Goal: Information Seeking & Learning: Find specific fact

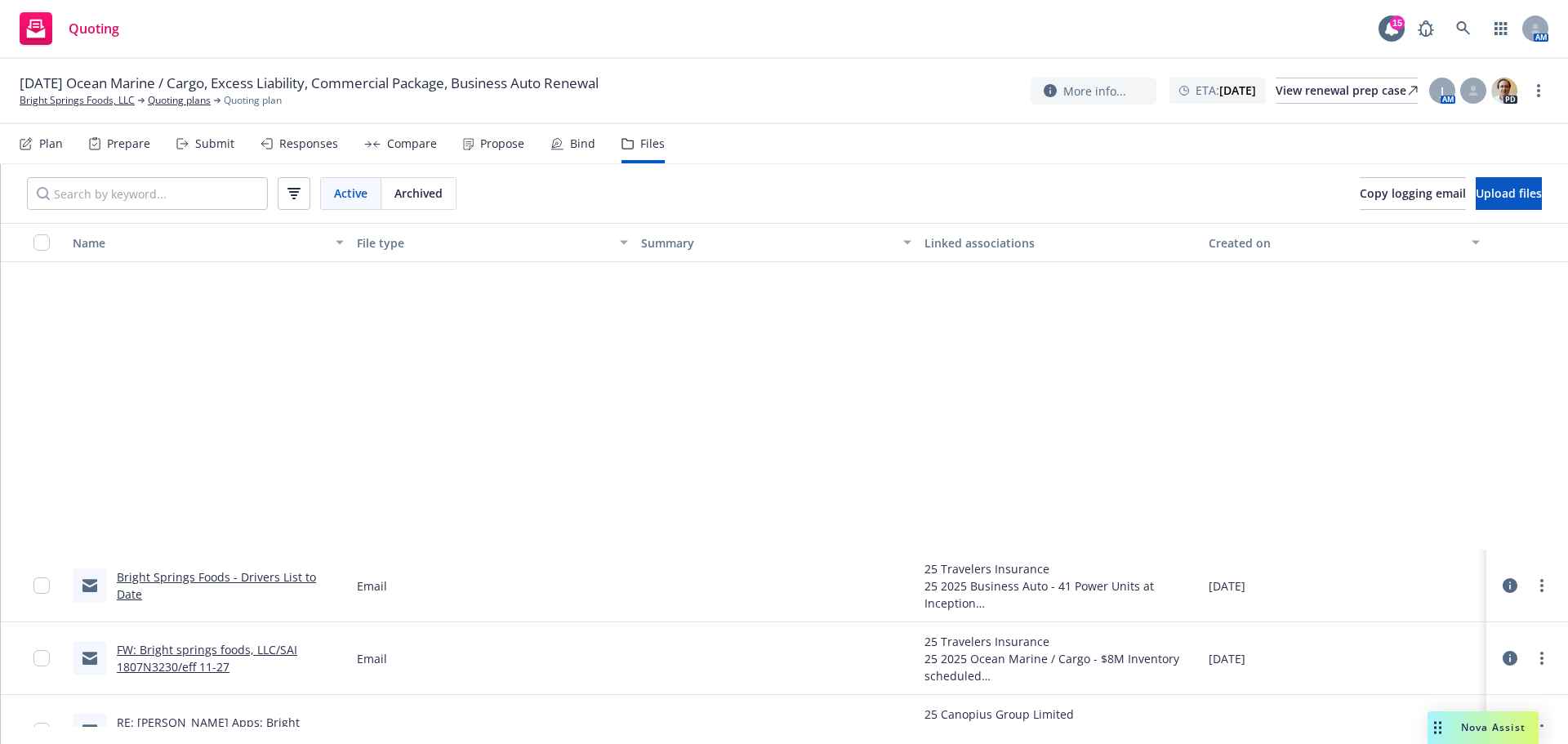
scroll to position [408, 0]
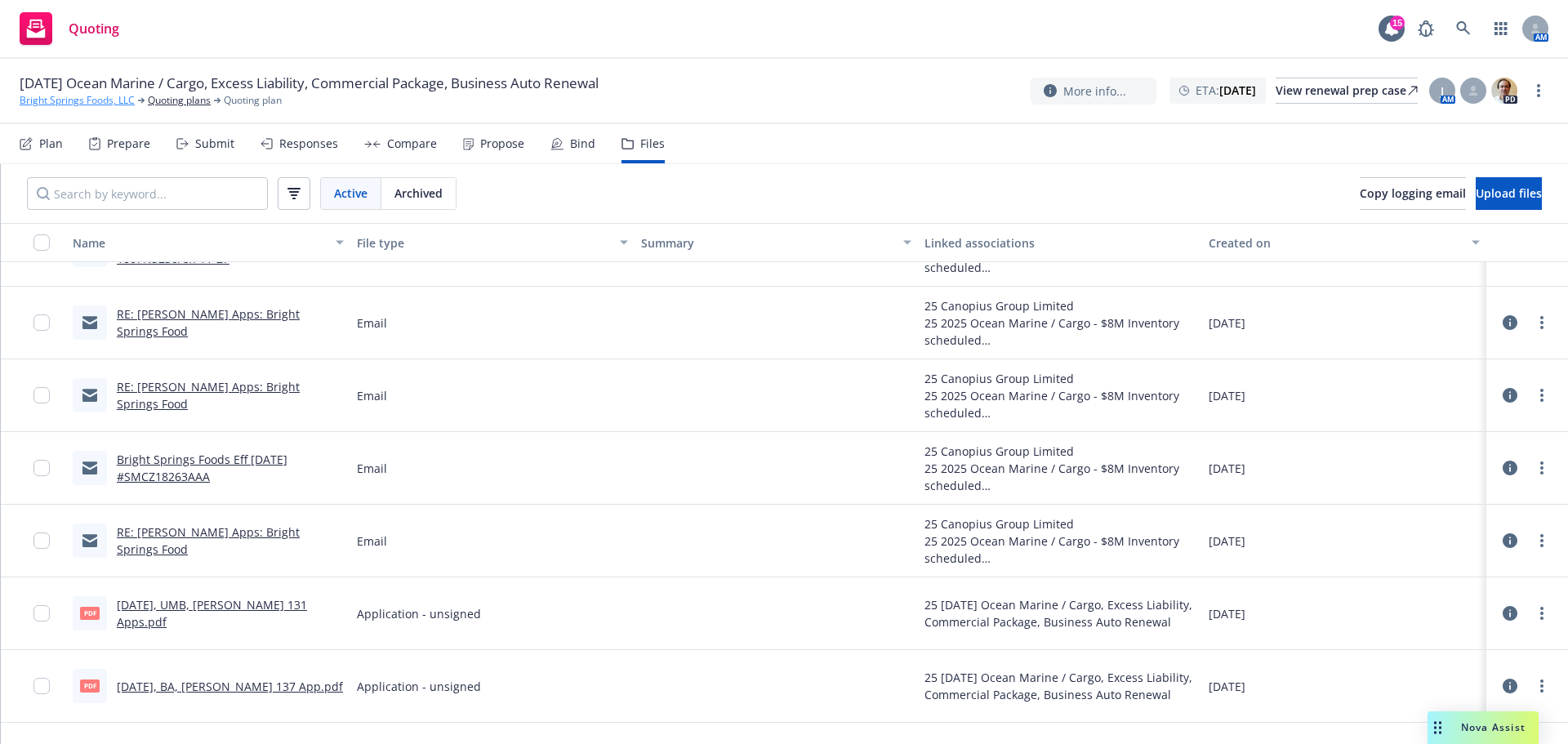
click at [93, 104] on link "Bright Springs Foods, LLC" at bounding box center [77, 101] width 115 height 15
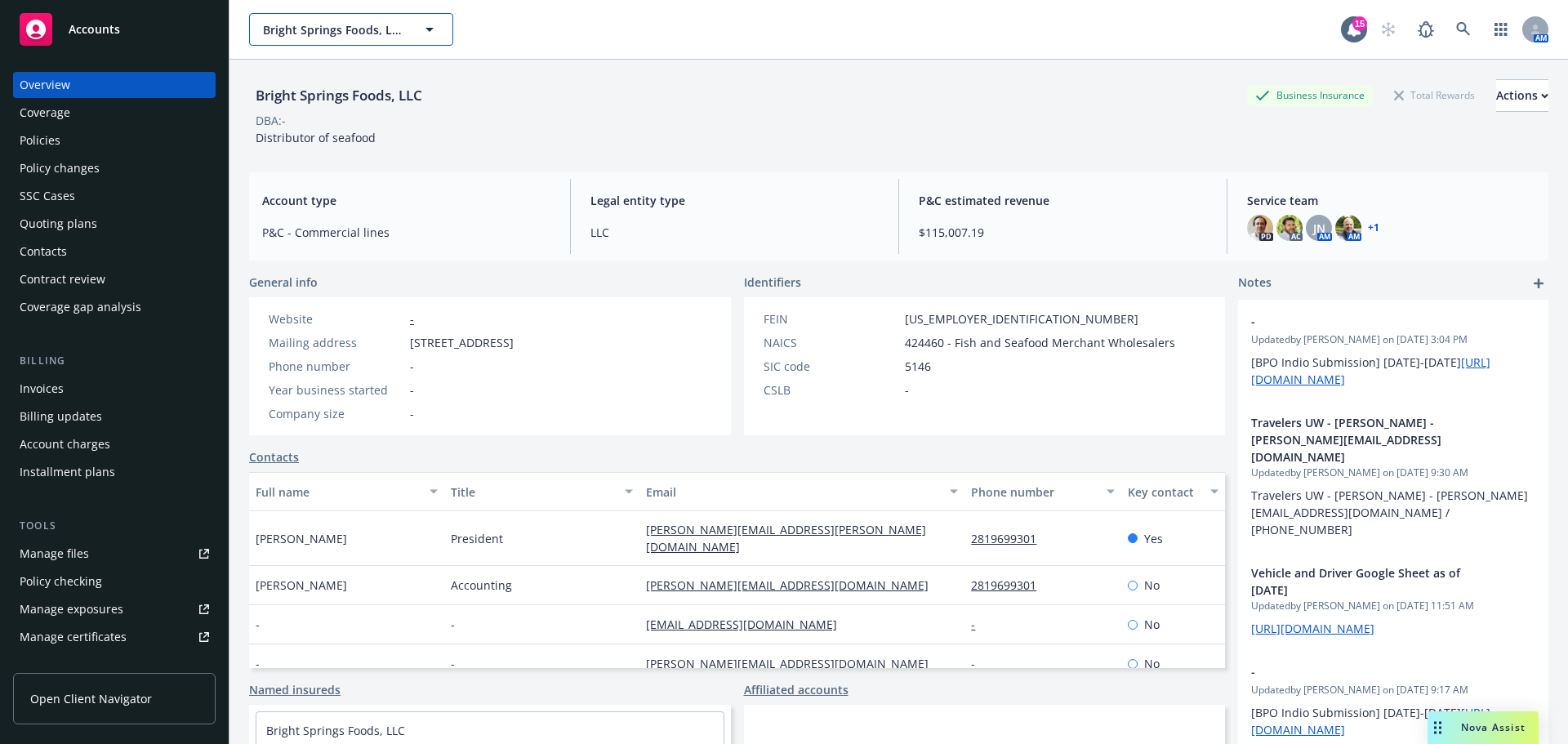
click at [289, 44] on button "Bright Springs Foods, LLC" at bounding box center [350, 29] width 204 height 33
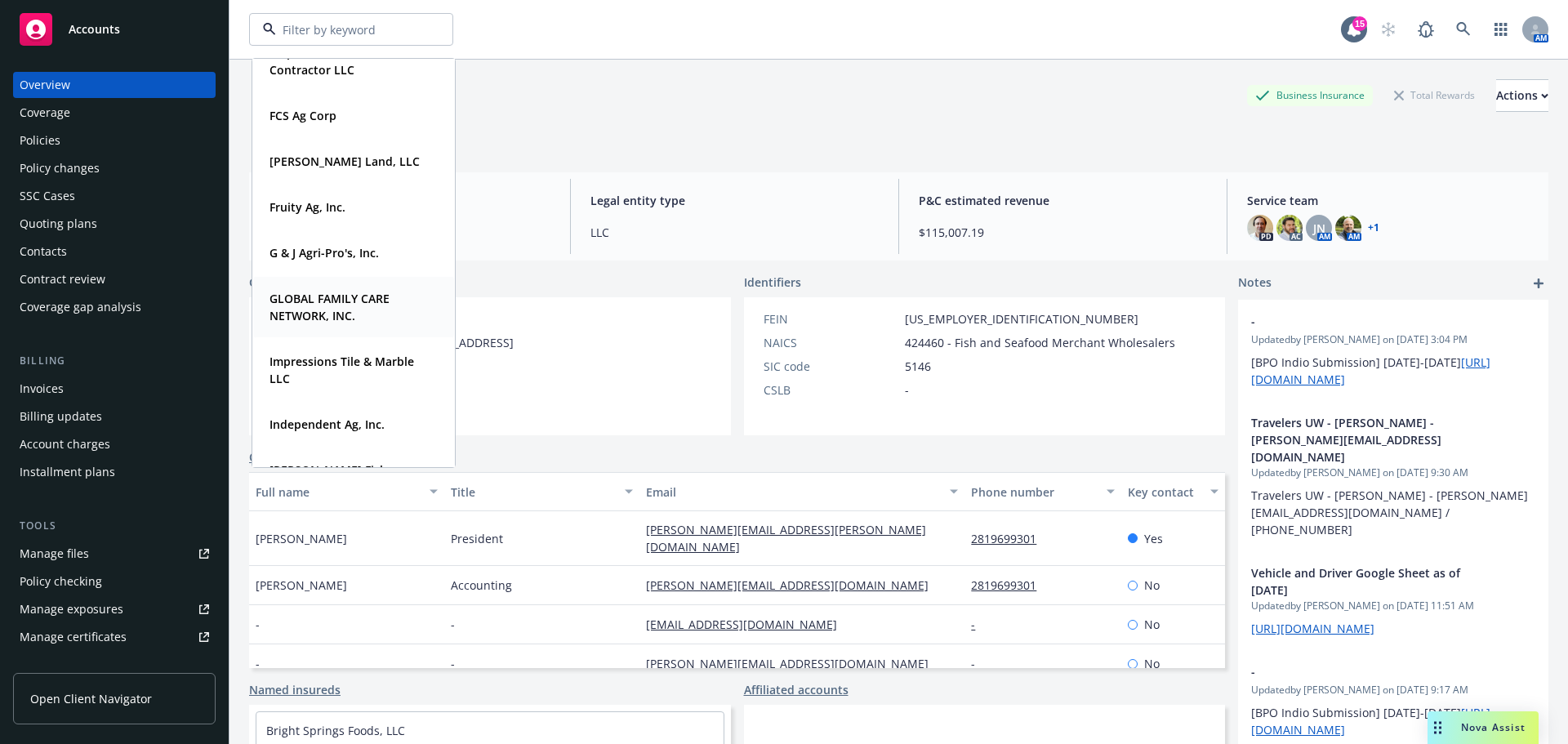
scroll to position [816, 0]
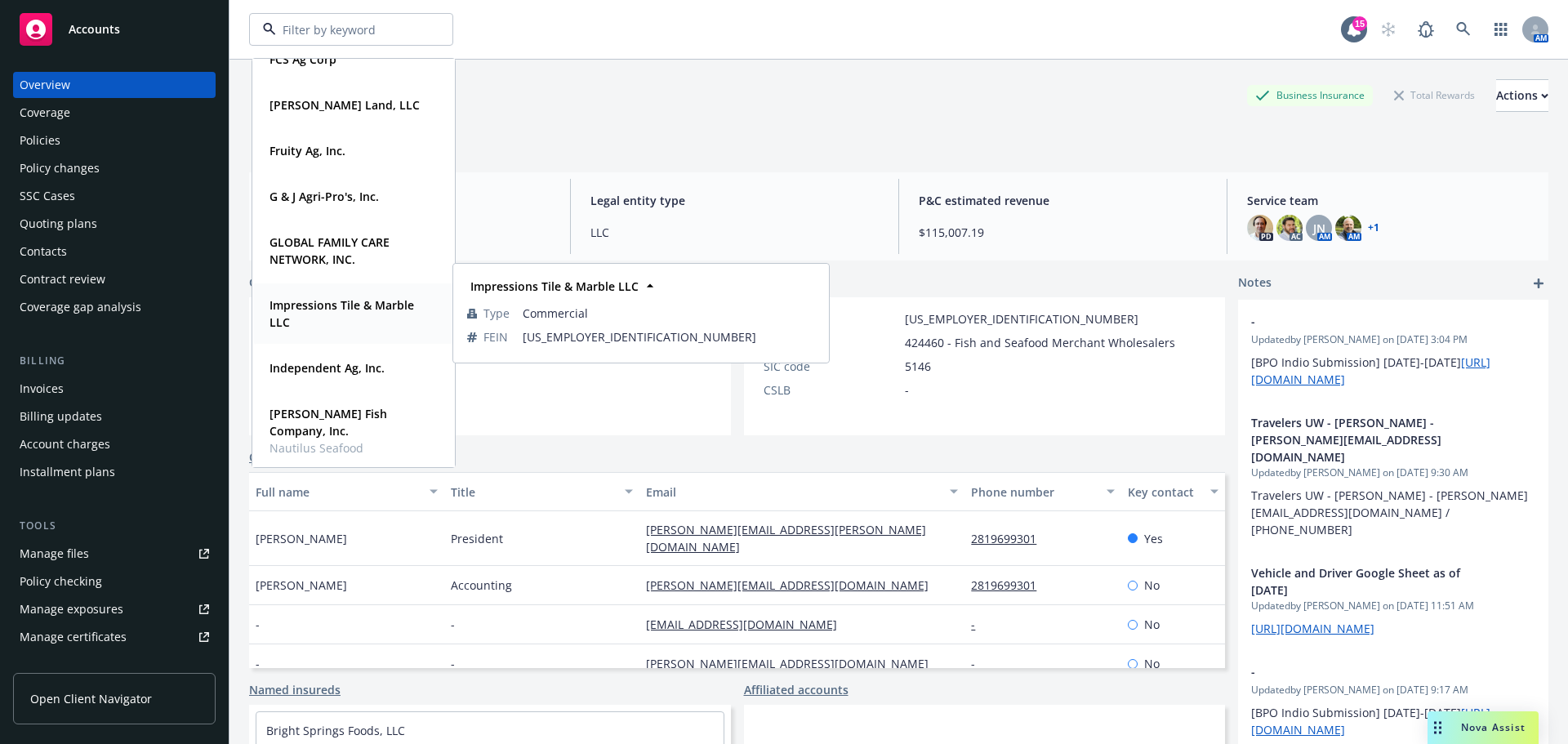
click at [363, 305] on strong "Impressions Tile & Marble LLC" at bounding box center [341, 313] width 145 height 33
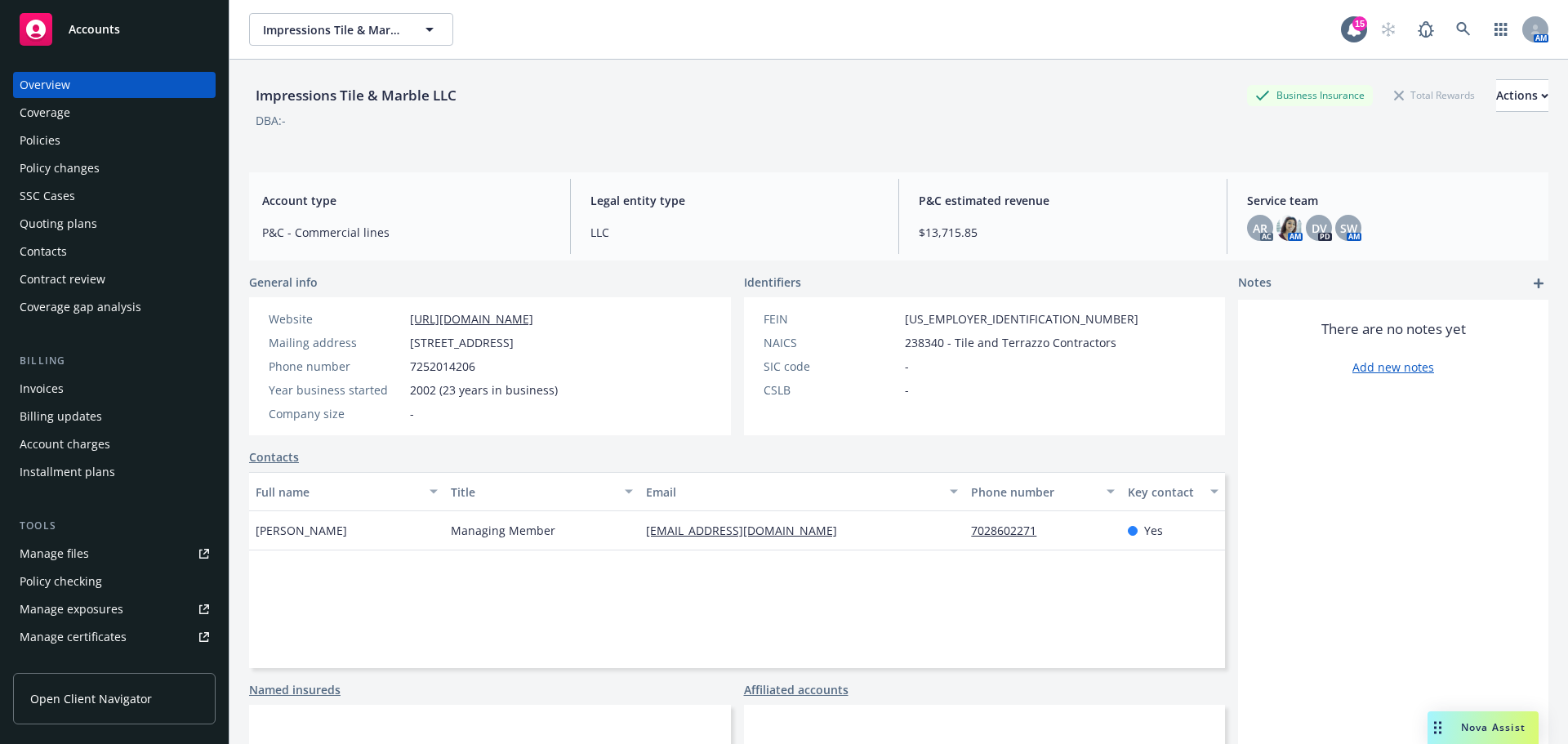
click at [43, 154] on div "Policies" at bounding box center [40, 141] width 41 height 26
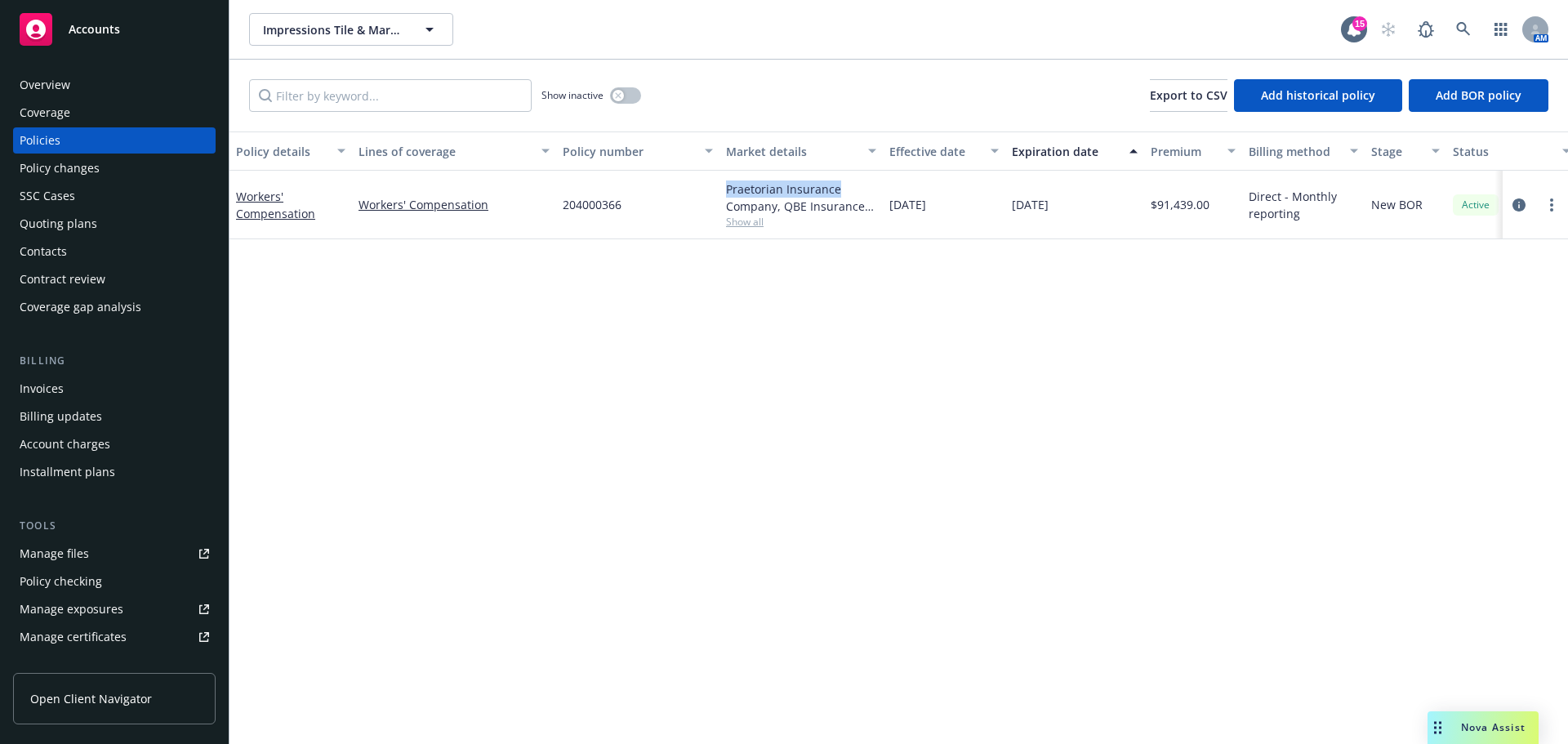
drag, startPoint x: 725, startPoint y: 205, endPoint x: 838, endPoint y: 208, distance: 113.0
click at [838, 208] on div "Praetorian Insurance Company, QBE Insurance Group, Foresight Insurance Show all" at bounding box center [801, 205] width 163 height 69
copy div "Praetorian Insurance"
drag, startPoint x: 634, startPoint y: 220, endPoint x: 563, endPoint y: 223, distance: 71.1
click at [563, 223] on div "204000366" at bounding box center [637, 205] width 163 height 69
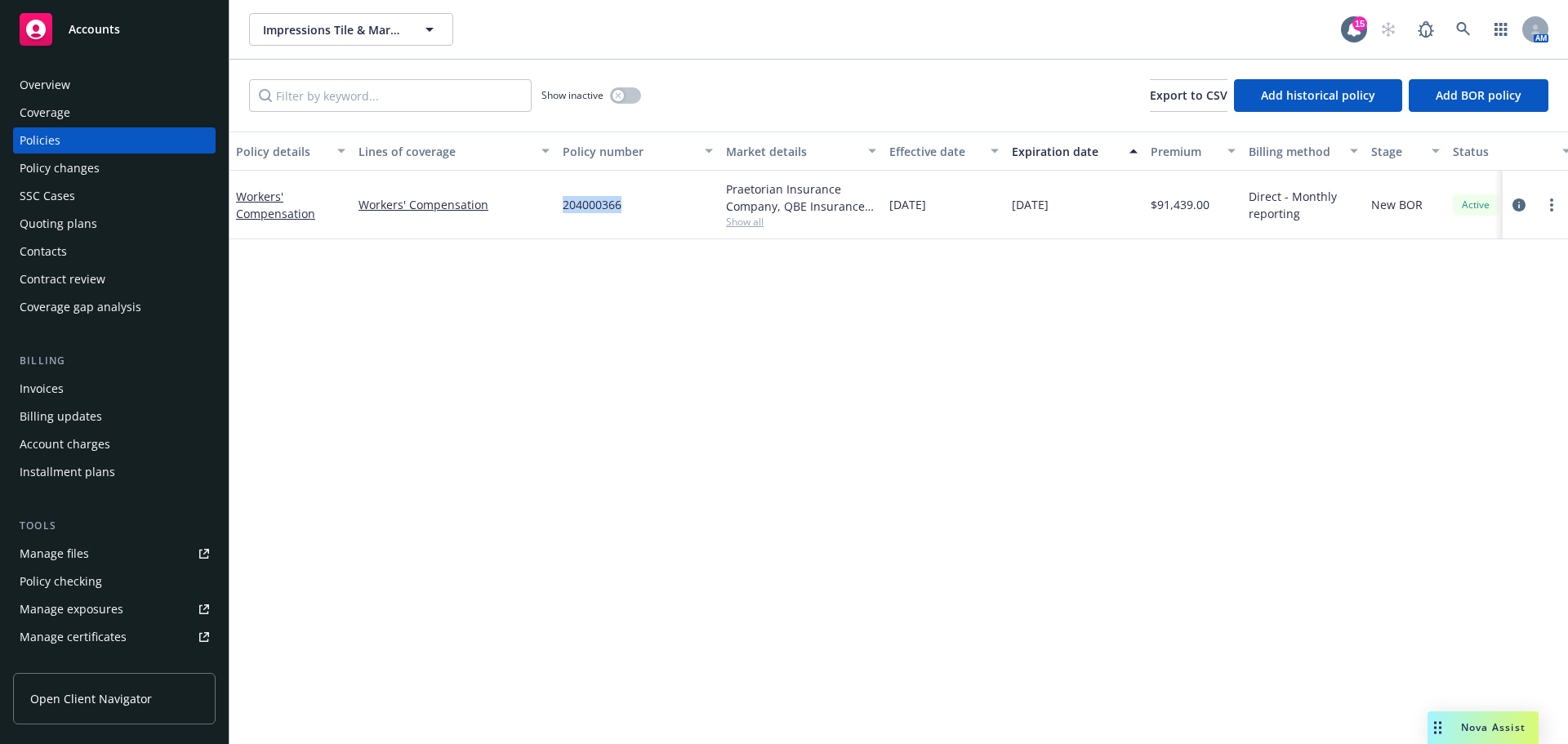
copy span "204000366"
